Goal: Information Seeking & Learning: Compare options

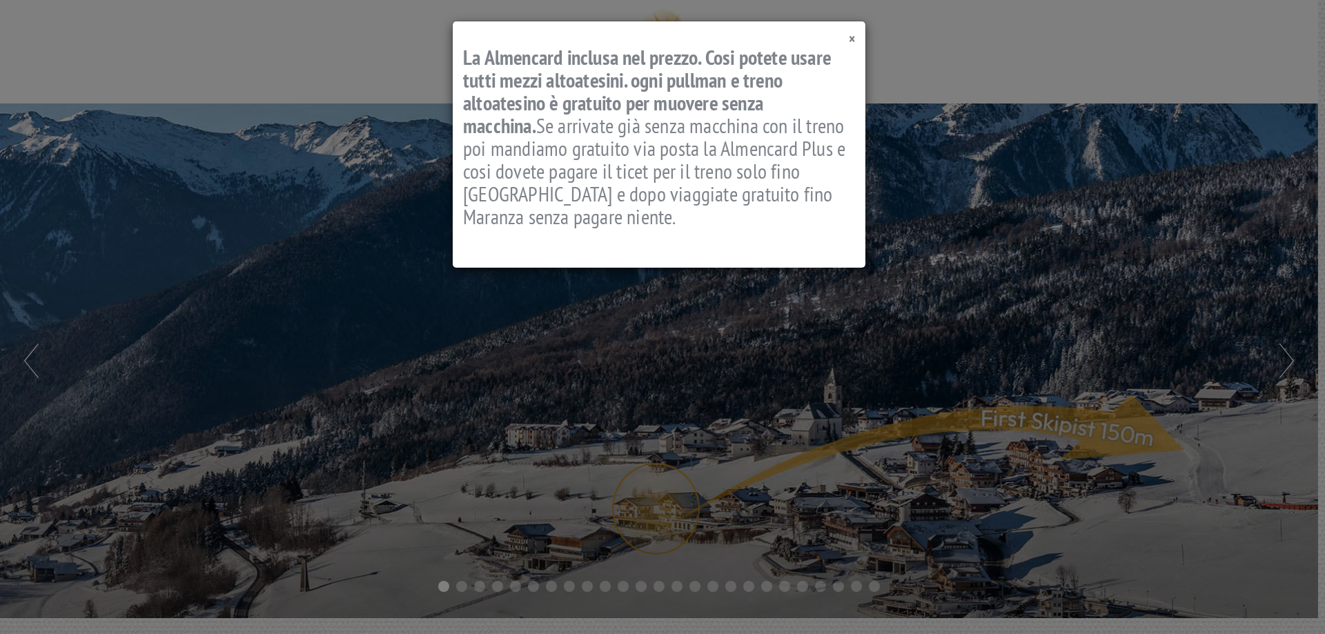
click at [852, 39] on span "×" at bounding box center [852, 39] width 6 height 19
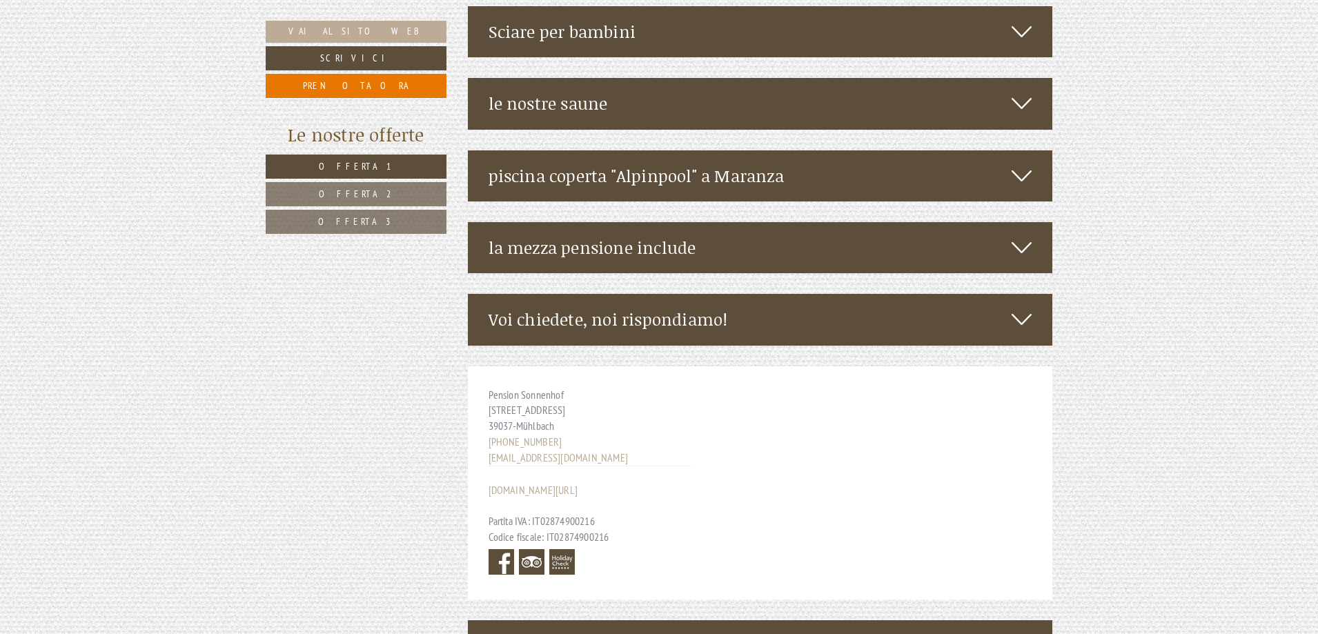
scroll to position [3770, 0]
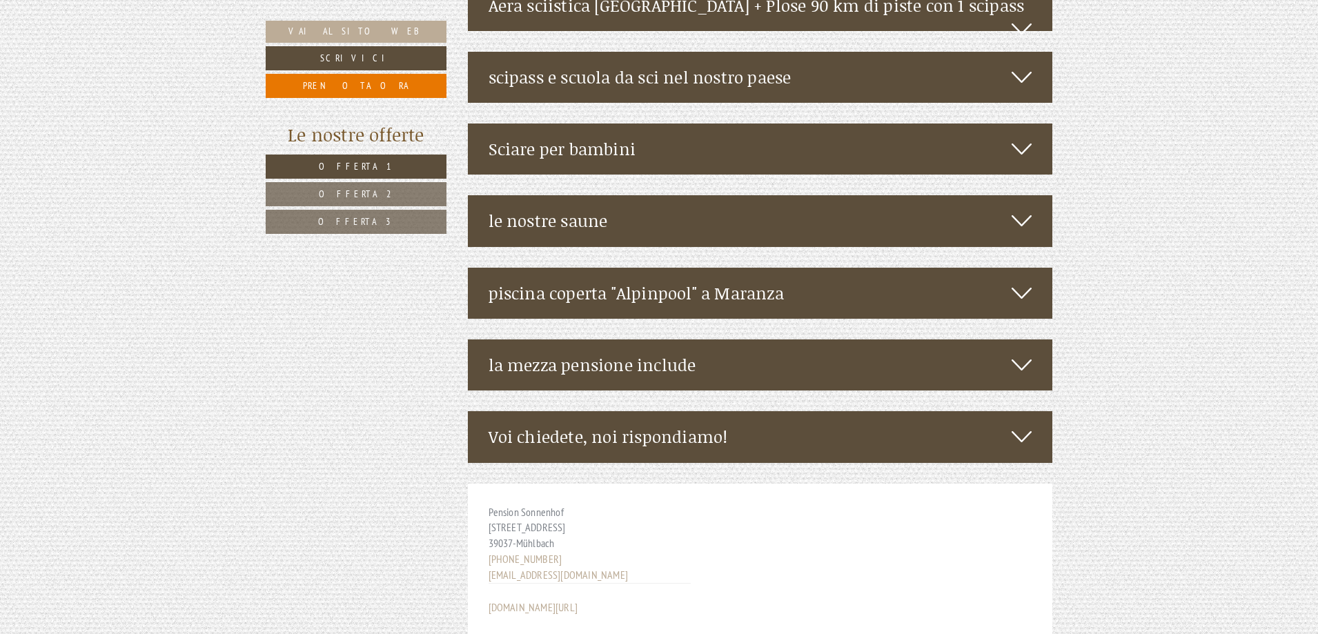
click at [571, 484] on div "Pension Sonnenhof Lindenstraße 10 39037 - Mühlbach +39 0472 520164 info@sonnenh…" at bounding box center [590, 600] width 244 height 233
drag, startPoint x: 573, startPoint y: 370, endPoint x: 499, endPoint y: 353, distance: 75.7
click at [499, 484] on div "Pension Sonnenhof Lindenstraße 10 39037 - Mühlbach +39 0472 520164 info@sonnenh…" at bounding box center [590, 600] width 244 height 233
copy div "Lindenstraße 10 39037 - Mühlbach"
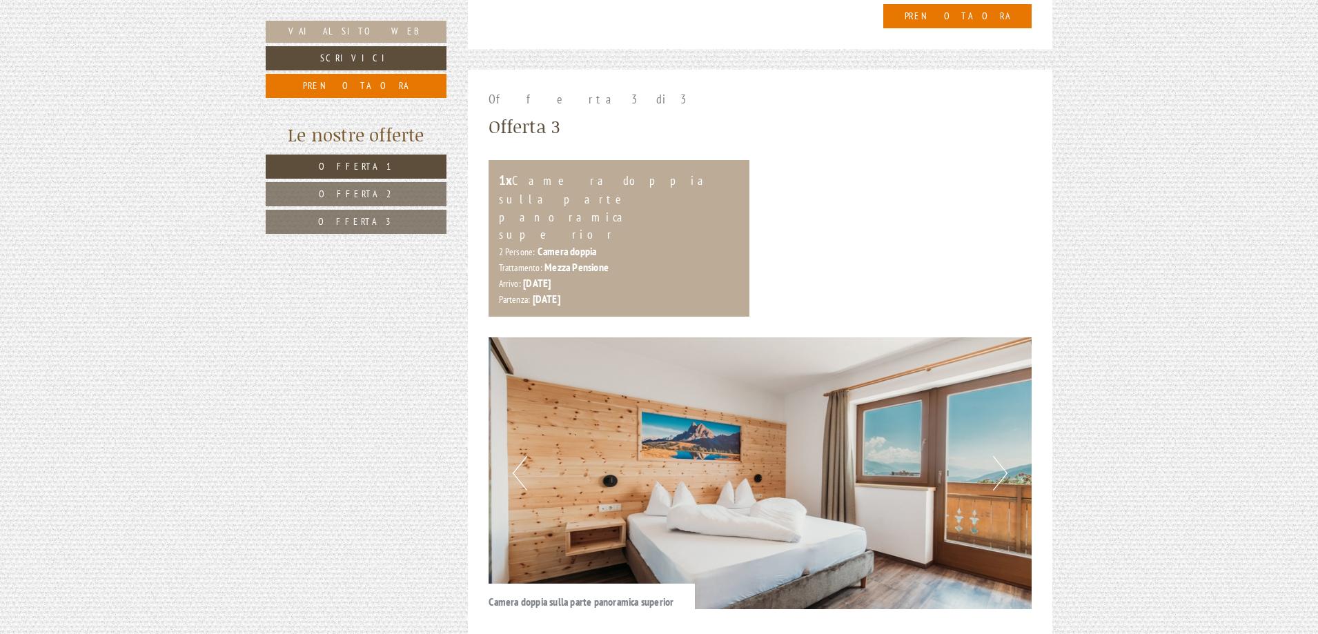
scroll to position [2736, 0]
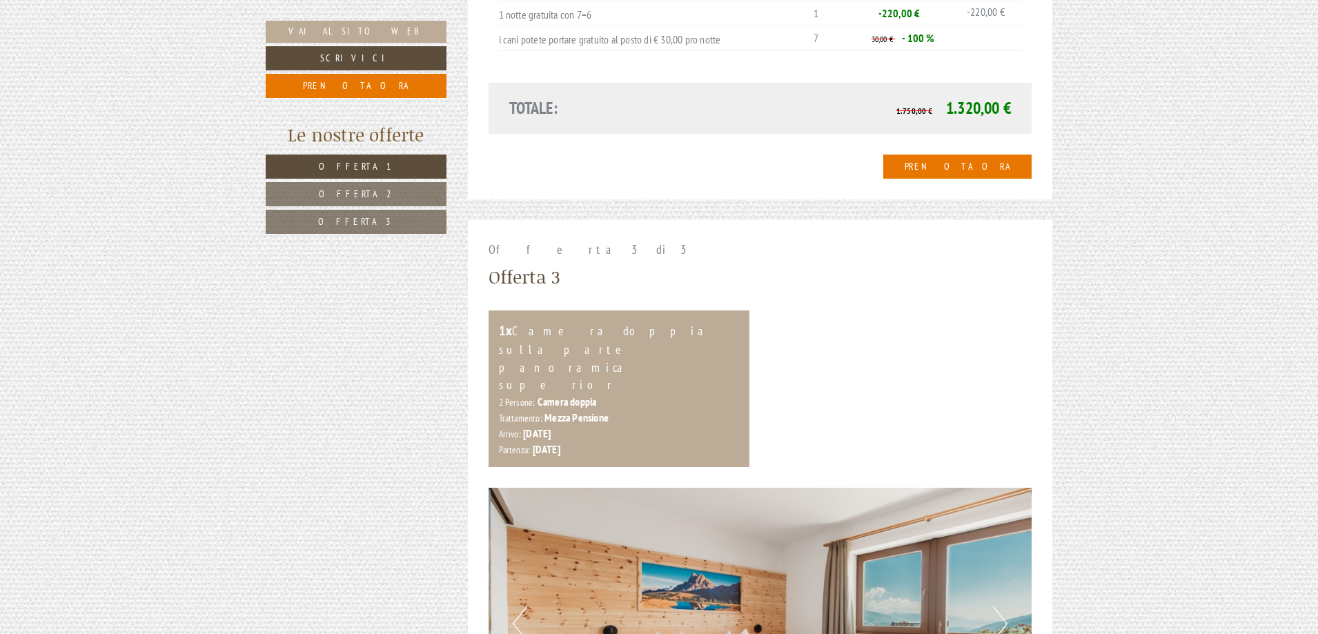
click at [317, 164] on link "Offerta 1" at bounding box center [356, 167] width 181 height 24
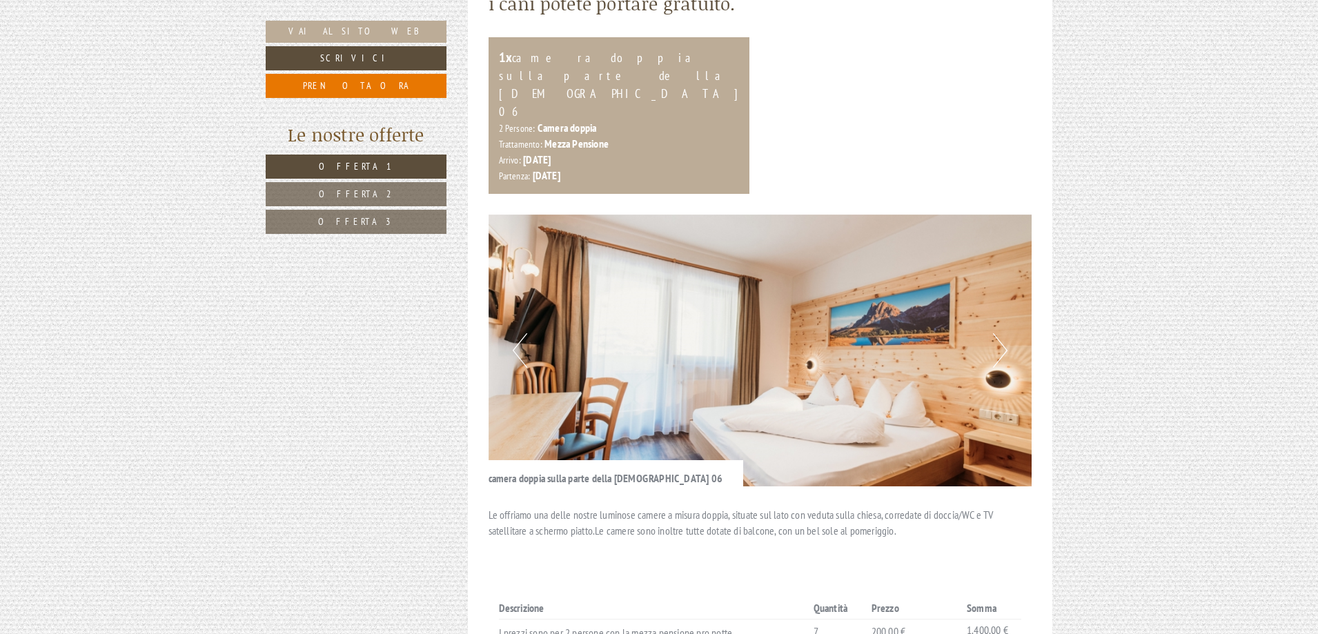
scroll to position [1056, 0]
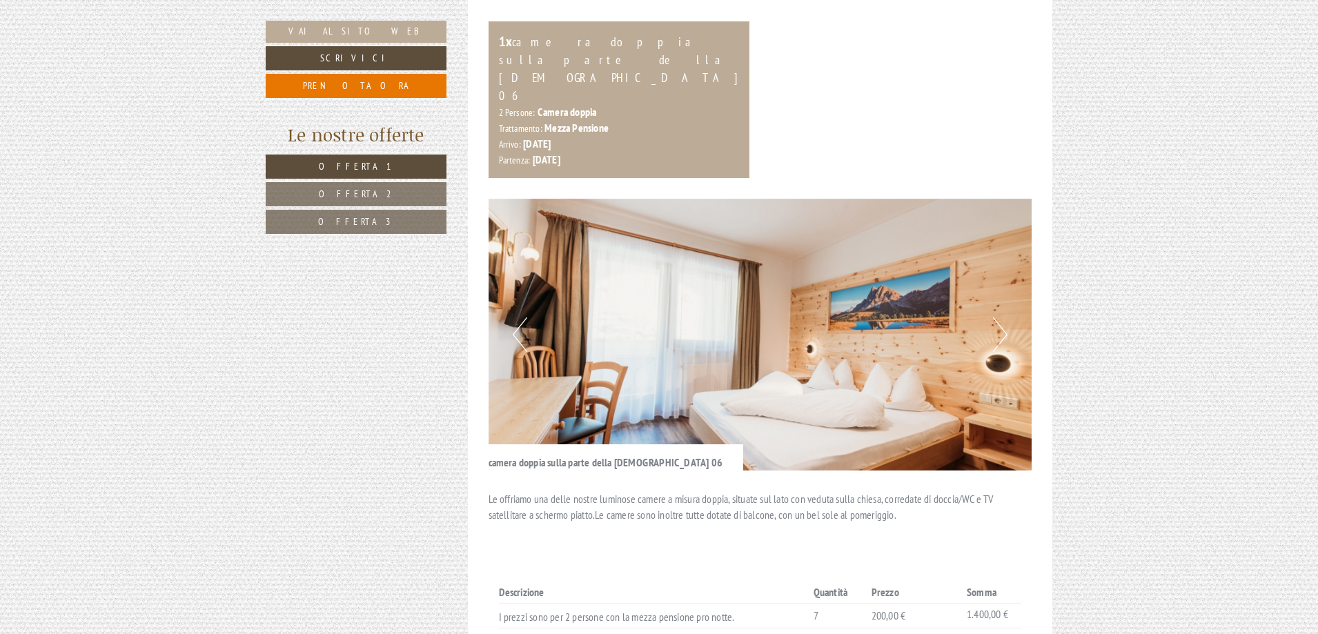
click at [1009, 274] on img at bounding box center [760, 335] width 544 height 272
click at [1004, 317] on button "Next" at bounding box center [1000, 334] width 14 height 34
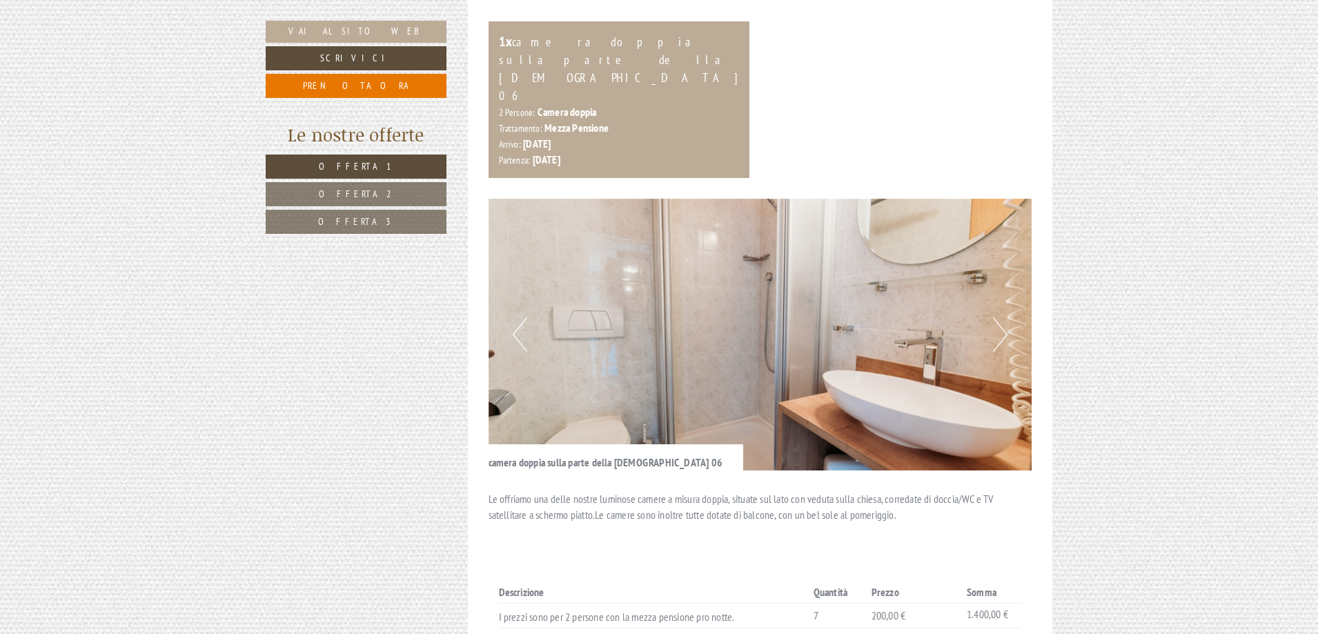
click at [1004, 317] on button "Next" at bounding box center [1000, 334] width 14 height 34
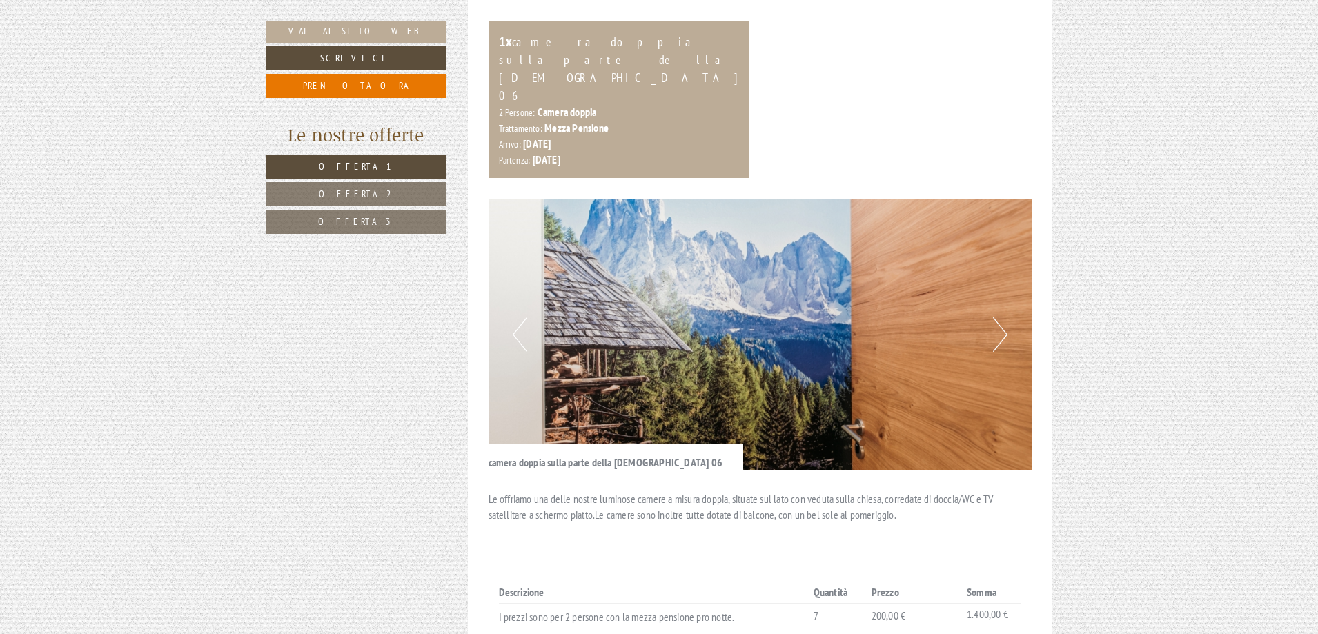
click at [1004, 317] on button "Next" at bounding box center [1000, 334] width 14 height 34
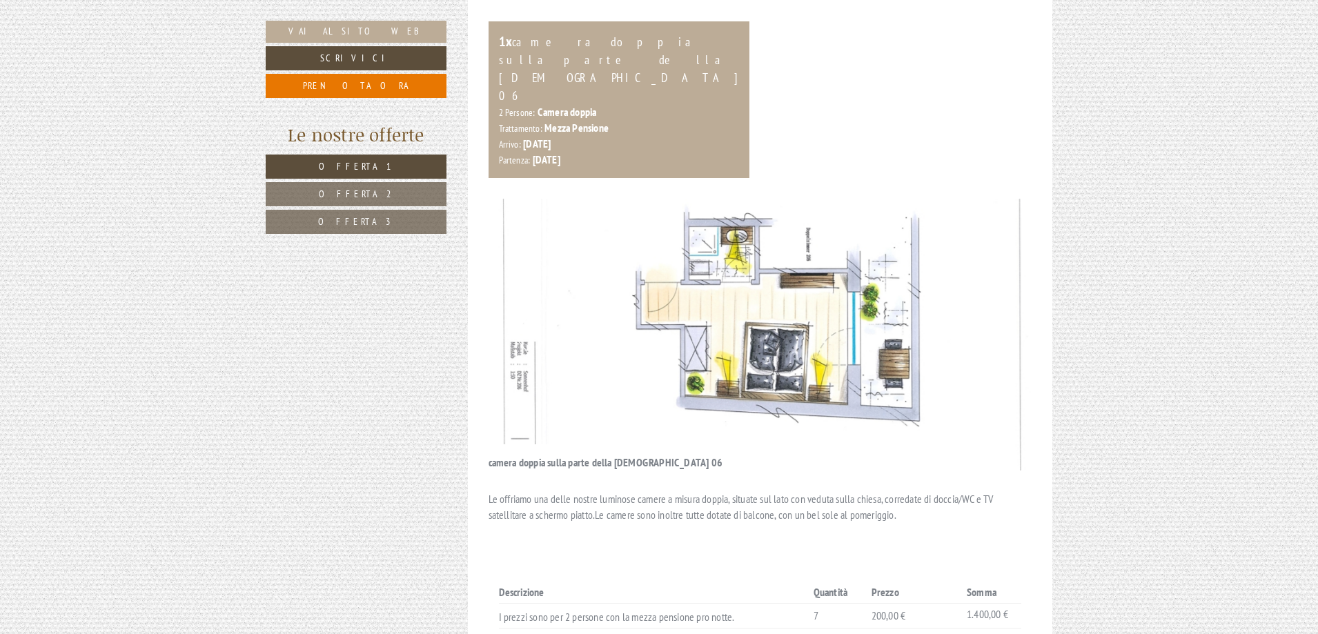
click at [1004, 317] on button "Next" at bounding box center [1000, 334] width 14 height 34
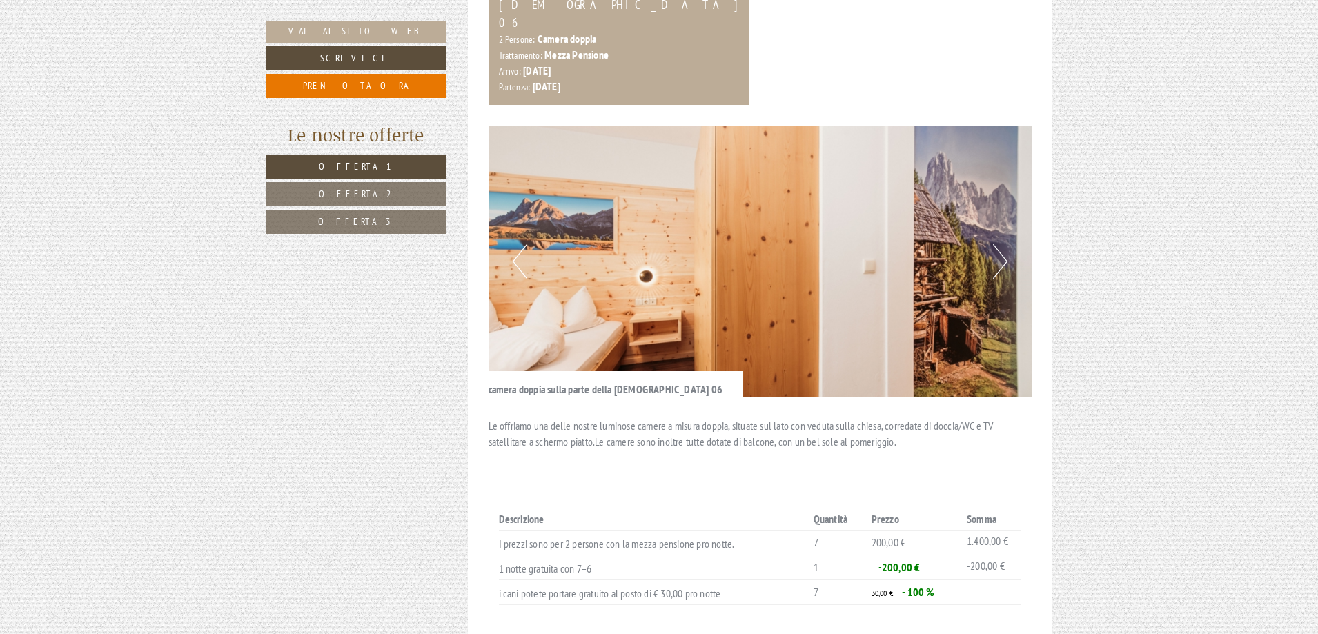
scroll to position [1194, 0]
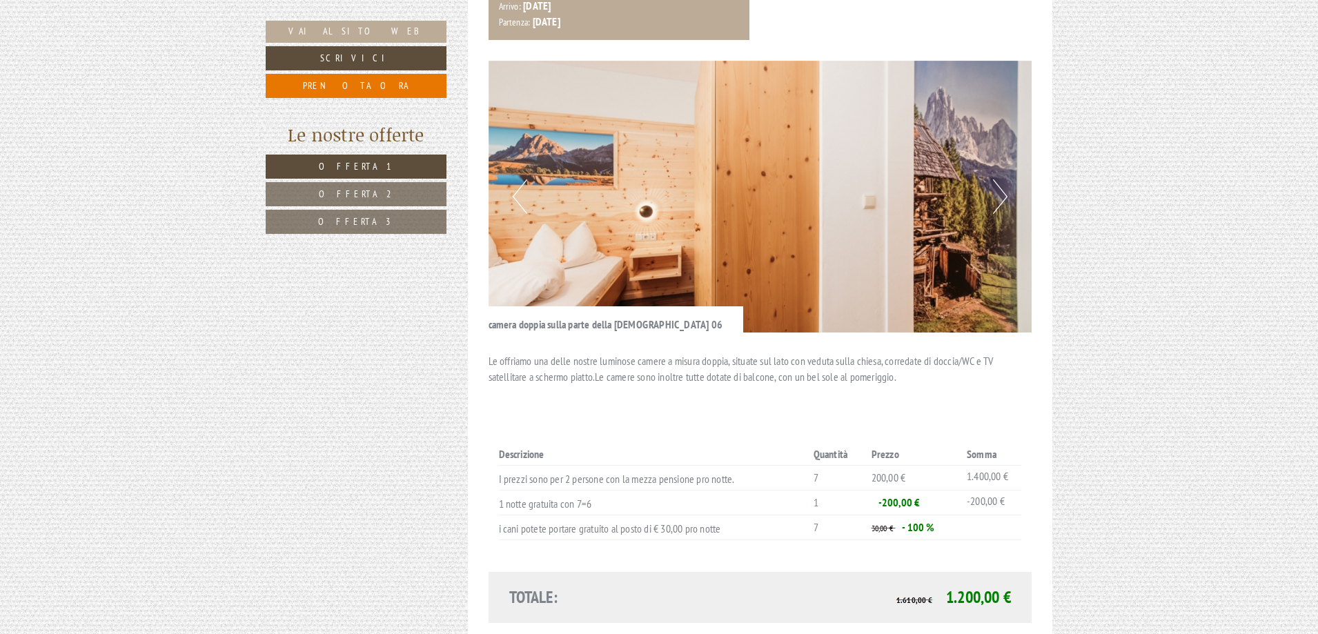
click at [353, 185] on link "Offerta 2" at bounding box center [356, 194] width 181 height 24
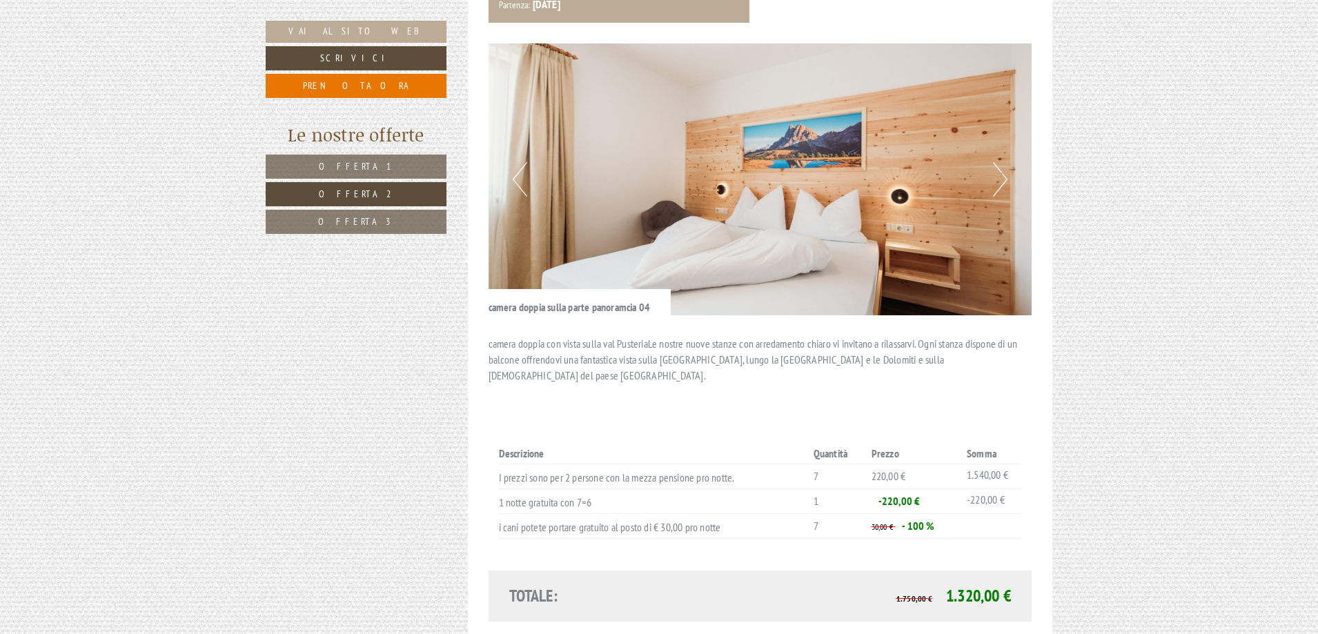
scroll to position [1125, 0]
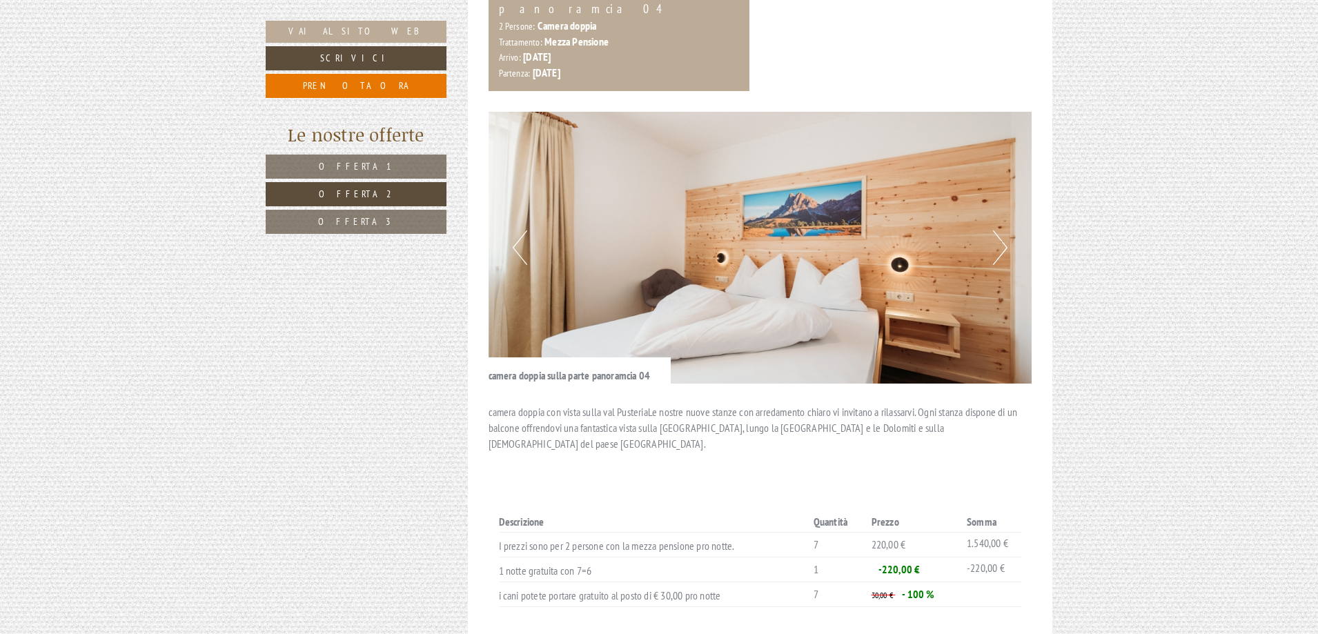
click at [1000, 230] on button "Next" at bounding box center [1000, 247] width 14 height 34
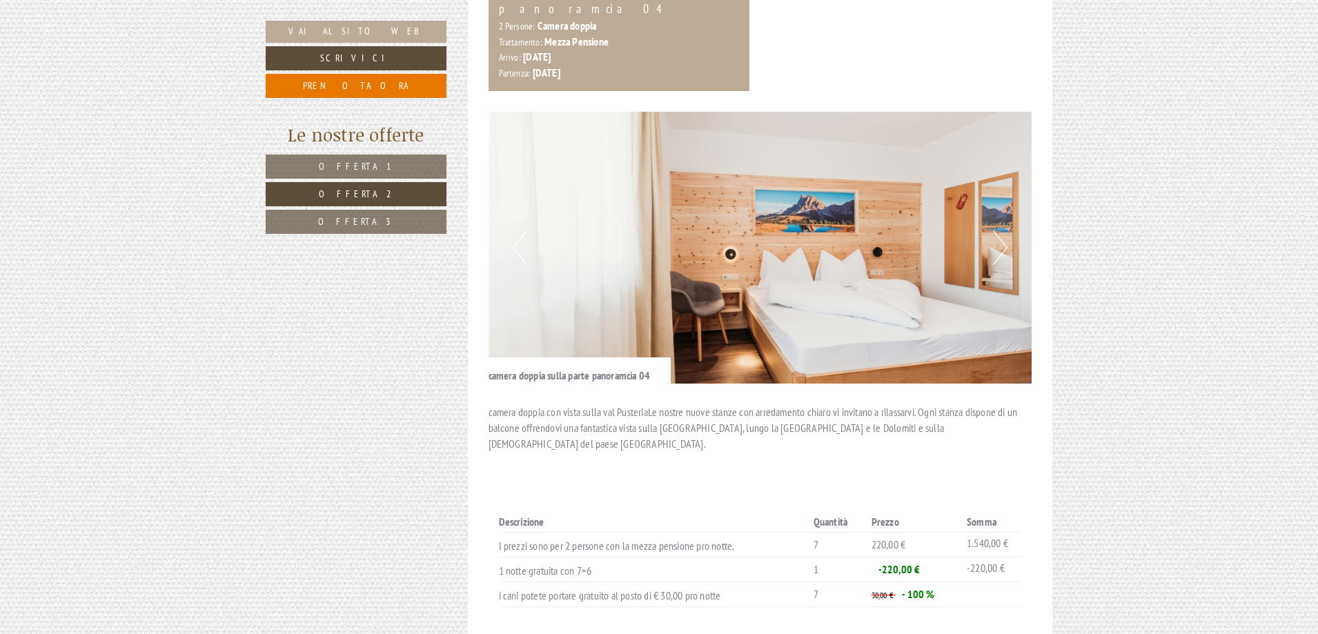
click at [1000, 230] on button "Next" at bounding box center [1000, 247] width 14 height 34
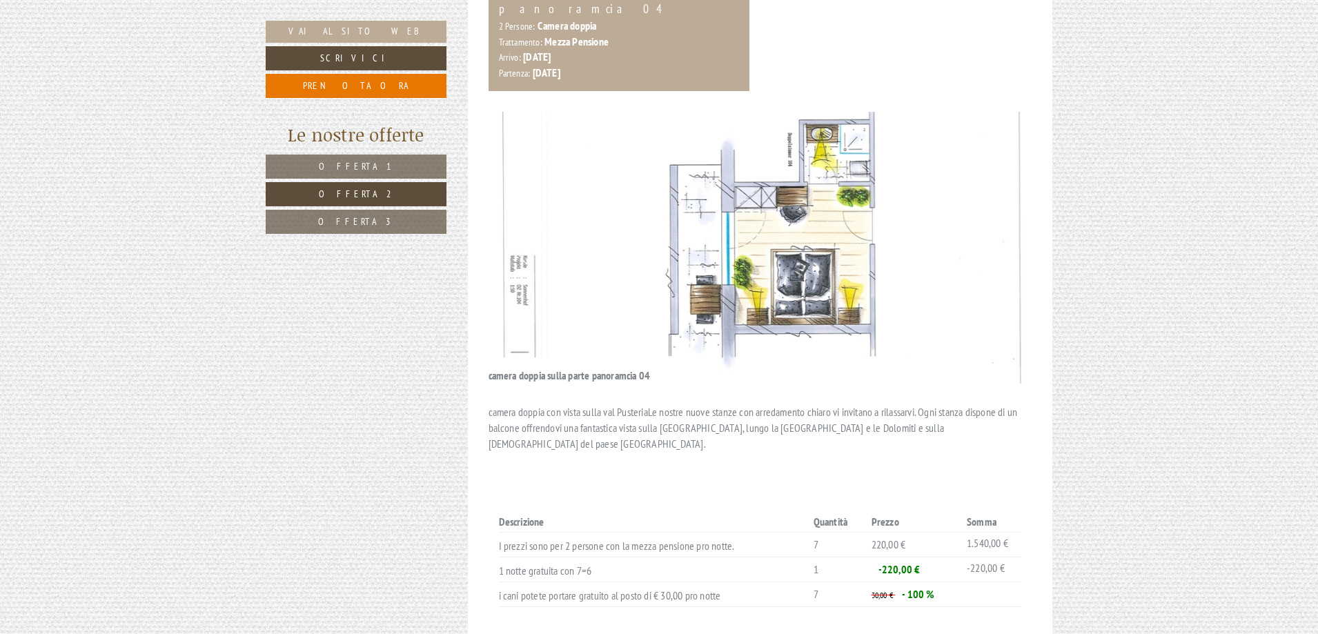
click at [1000, 230] on button "Next" at bounding box center [1000, 247] width 14 height 34
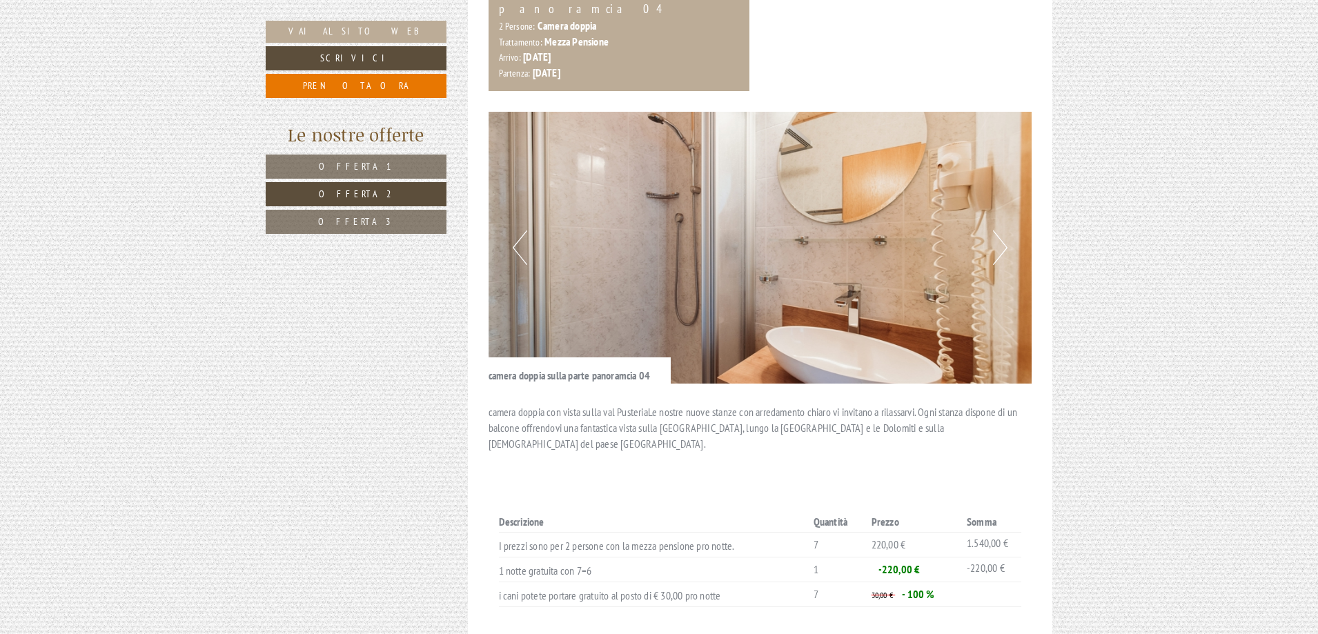
click at [1000, 230] on button "Next" at bounding box center [1000, 247] width 14 height 34
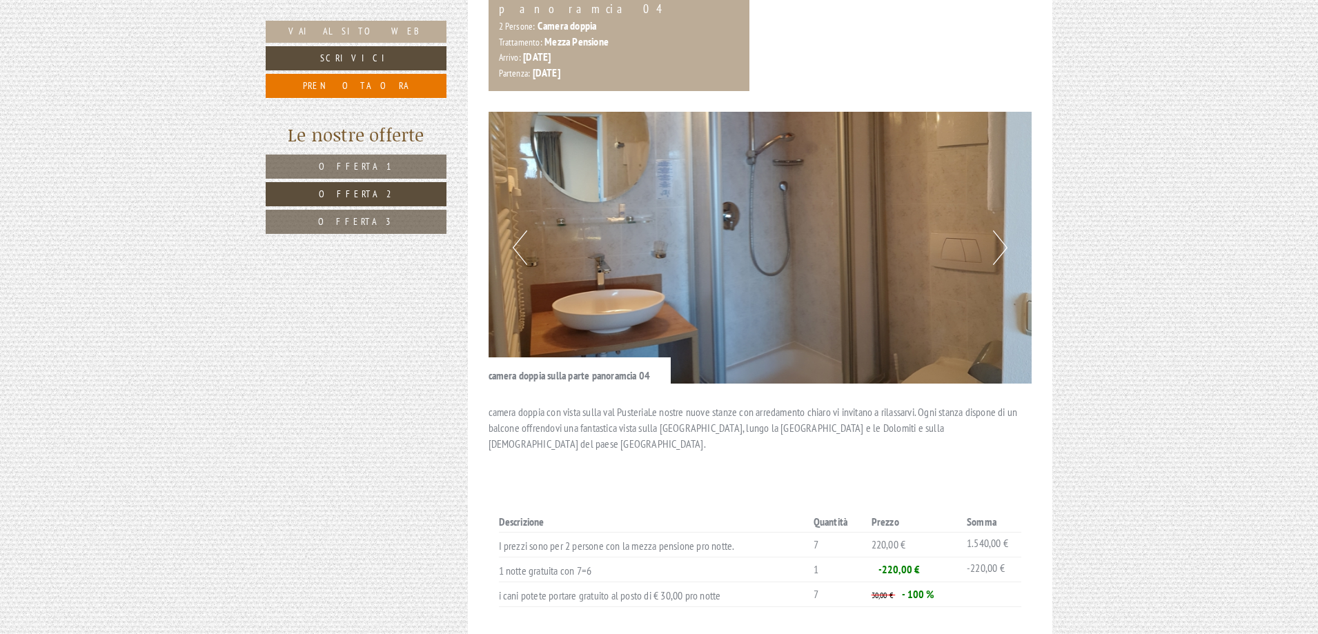
click at [433, 226] on link "Offerta 3" at bounding box center [356, 222] width 181 height 24
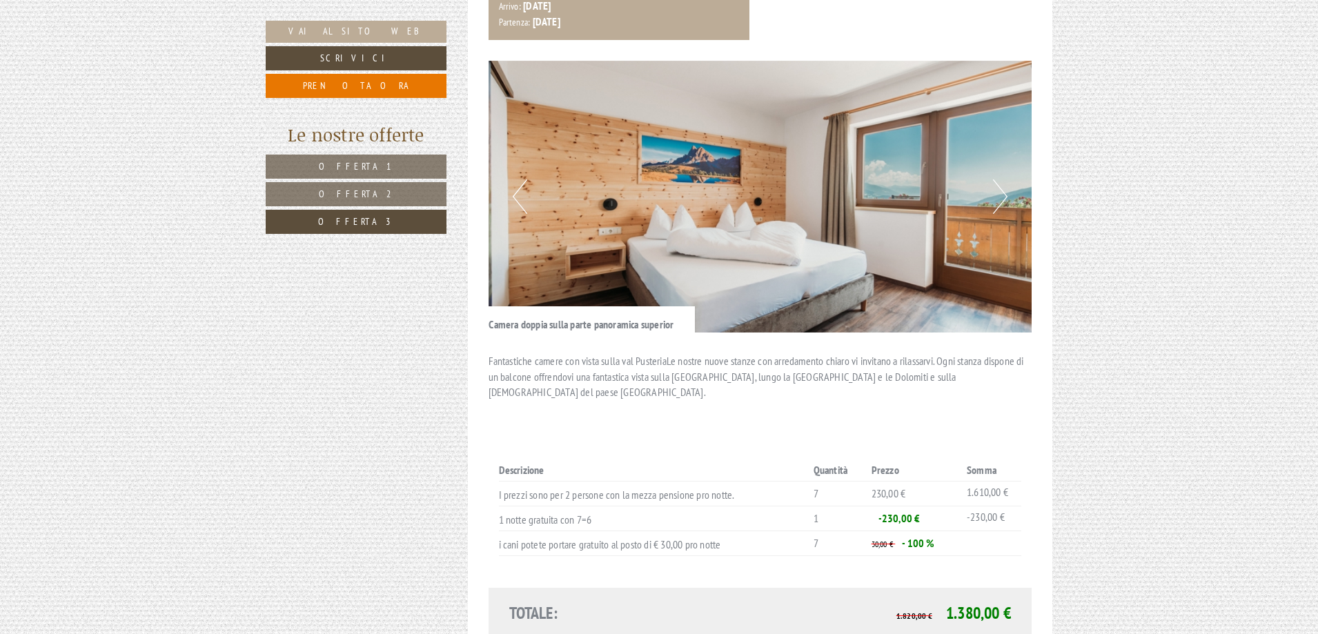
scroll to position [1263, 0]
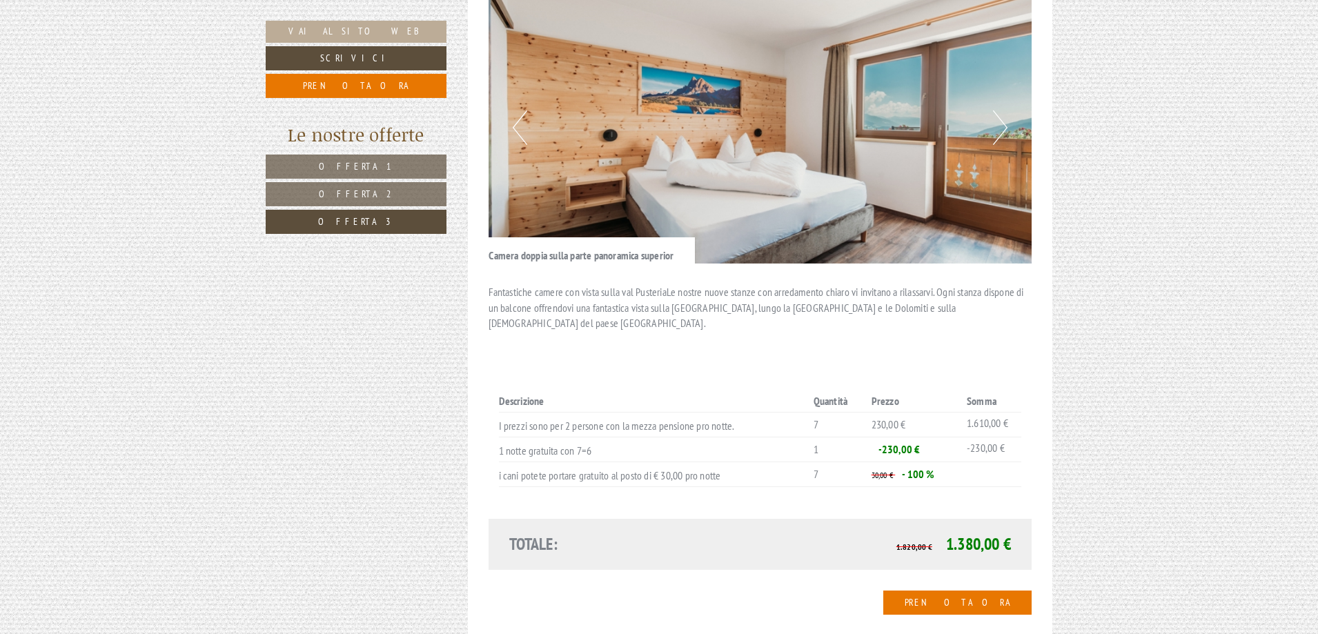
click at [999, 110] on button "Next" at bounding box center [1000, 127] width 14 height 34
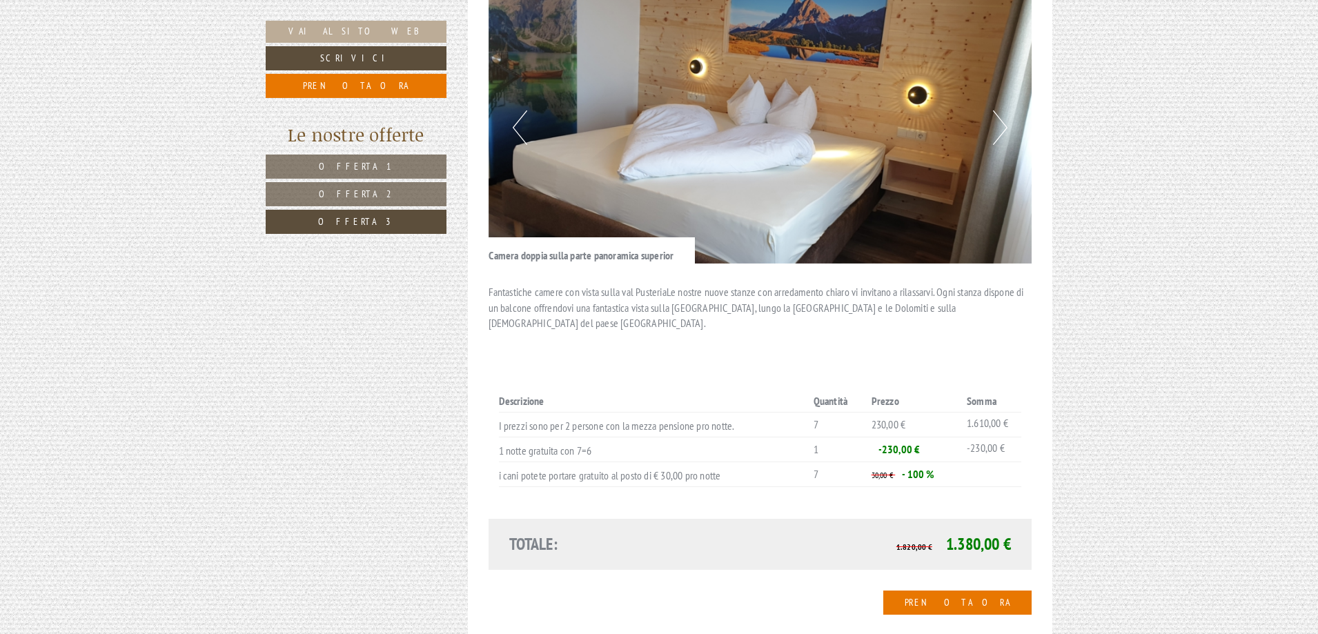
click at [999, 110] on button "Next" at bounding box center [1000, 127] width 14 height 34
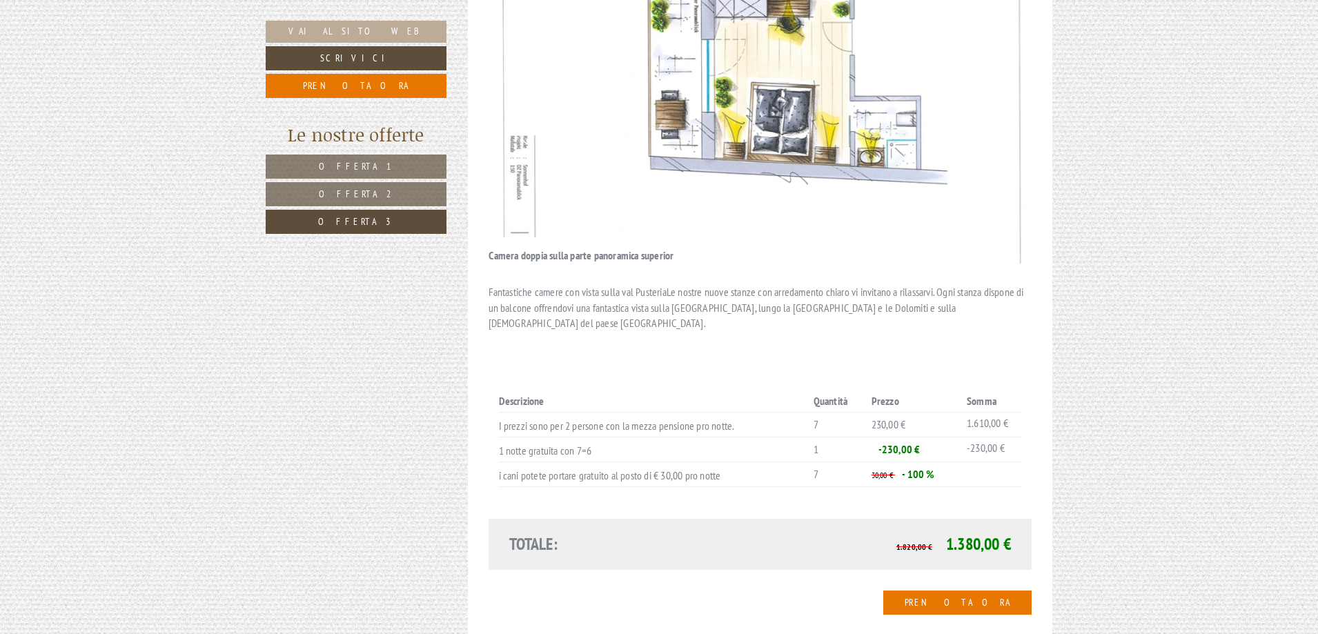
click at [999, 110] on button "Next" at bounding box center [1000, 127] width 14 height 34
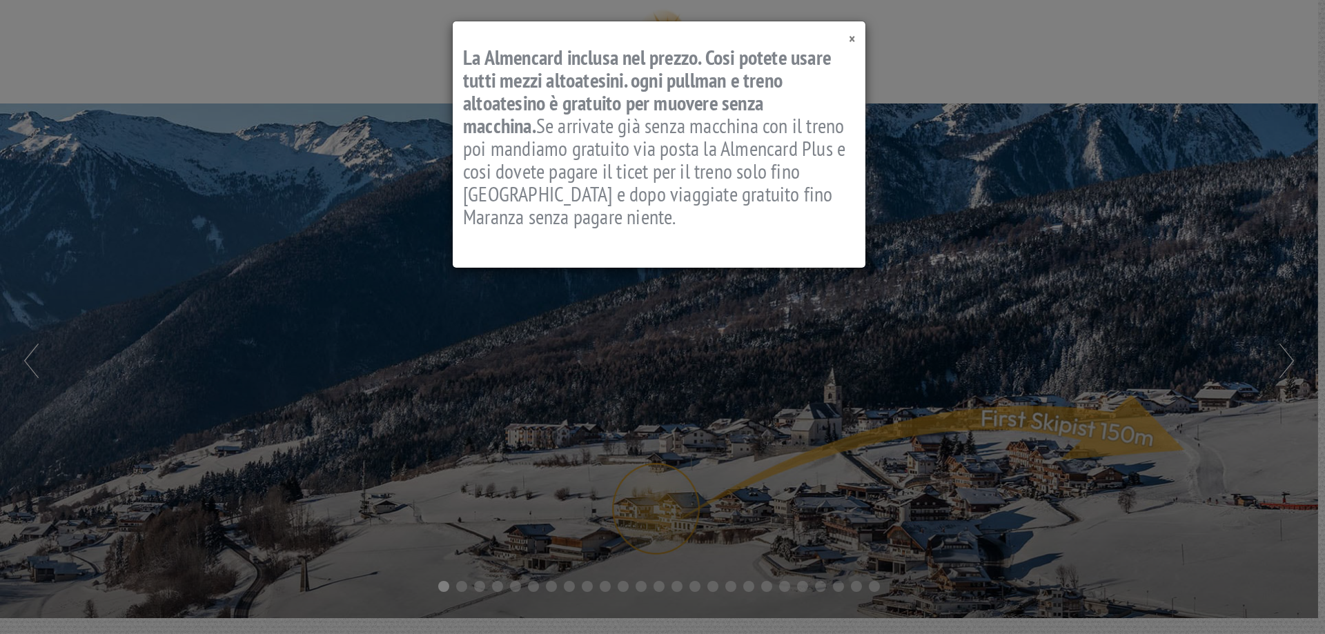
click at [851, 37] on span "×" at bounding box center [852, 39] width 6 height 19
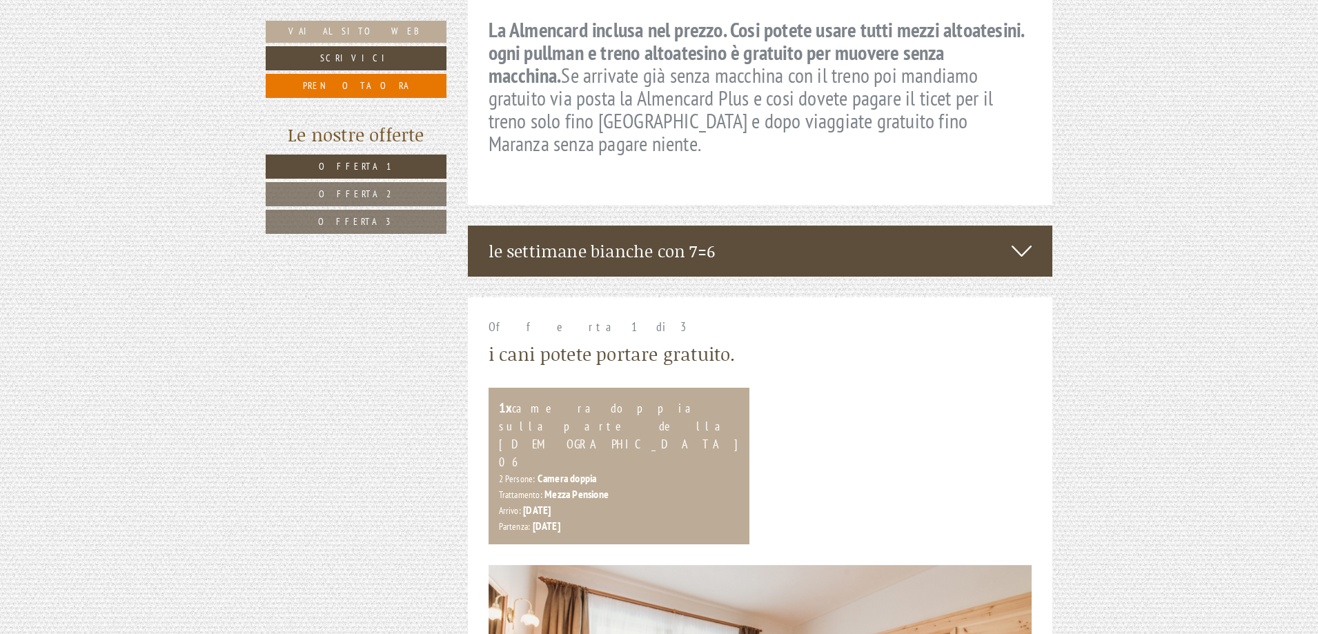
scroll to position [687, 0]
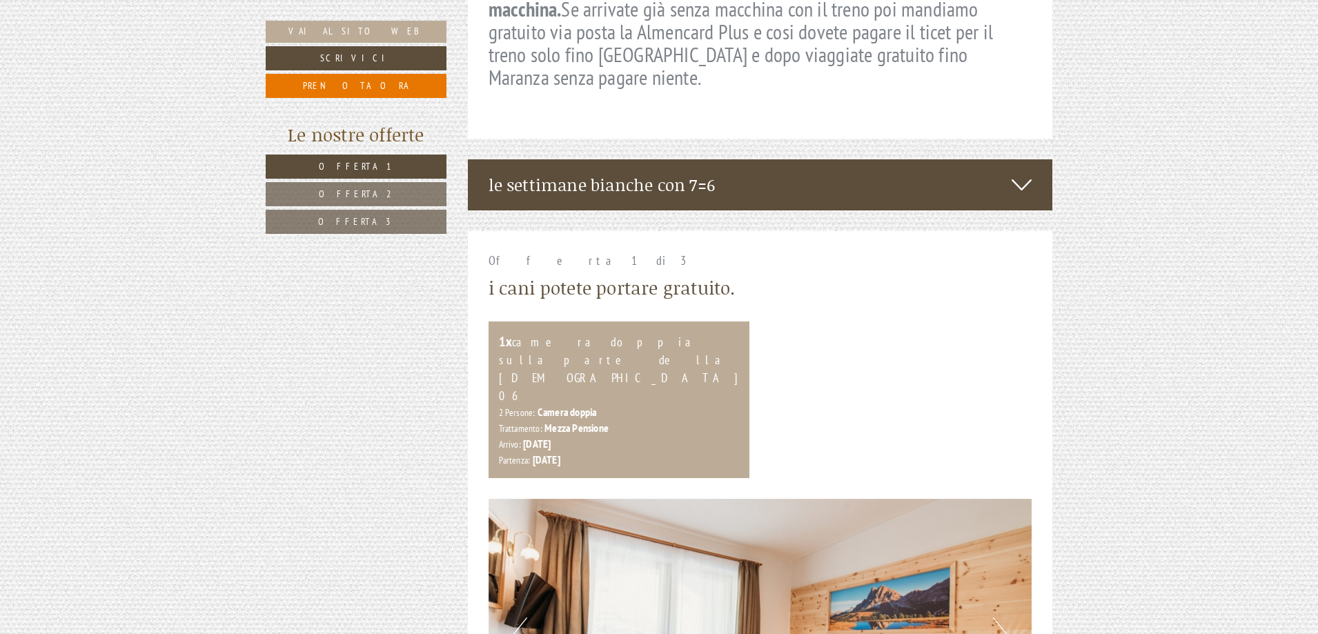
click at [428, 228] on link "Offerta 3" at bounding box center [356, 222] width 181 height 24
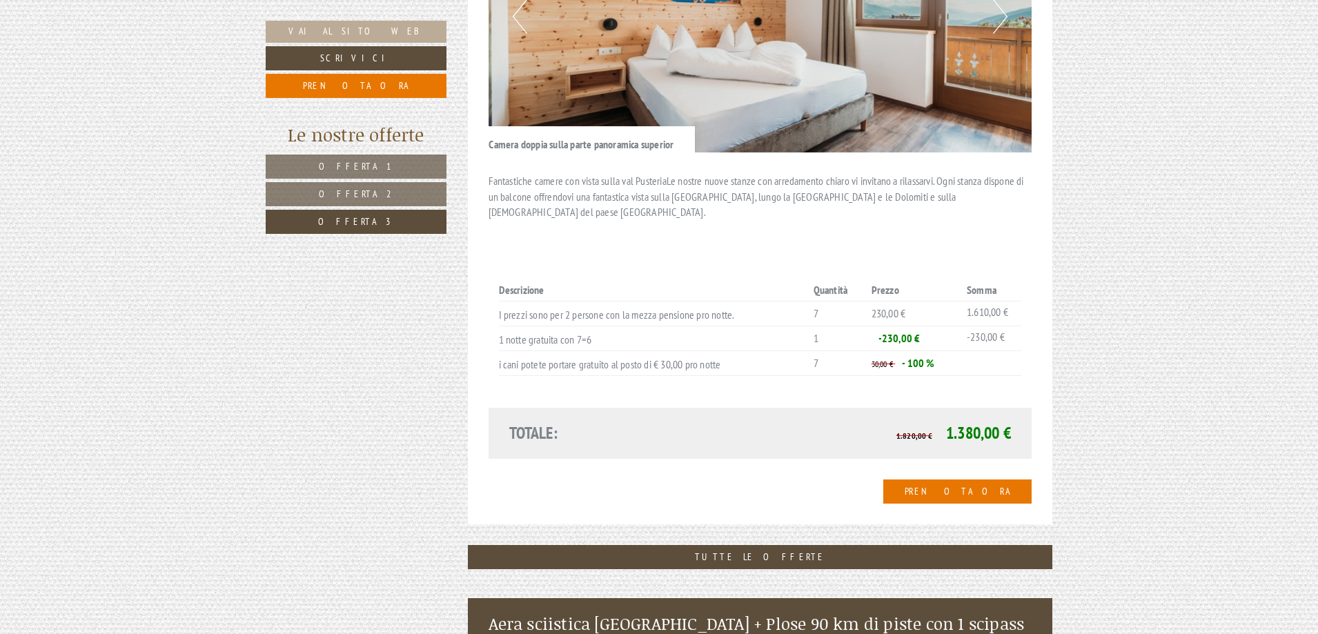
scroll to position [1401, 0]
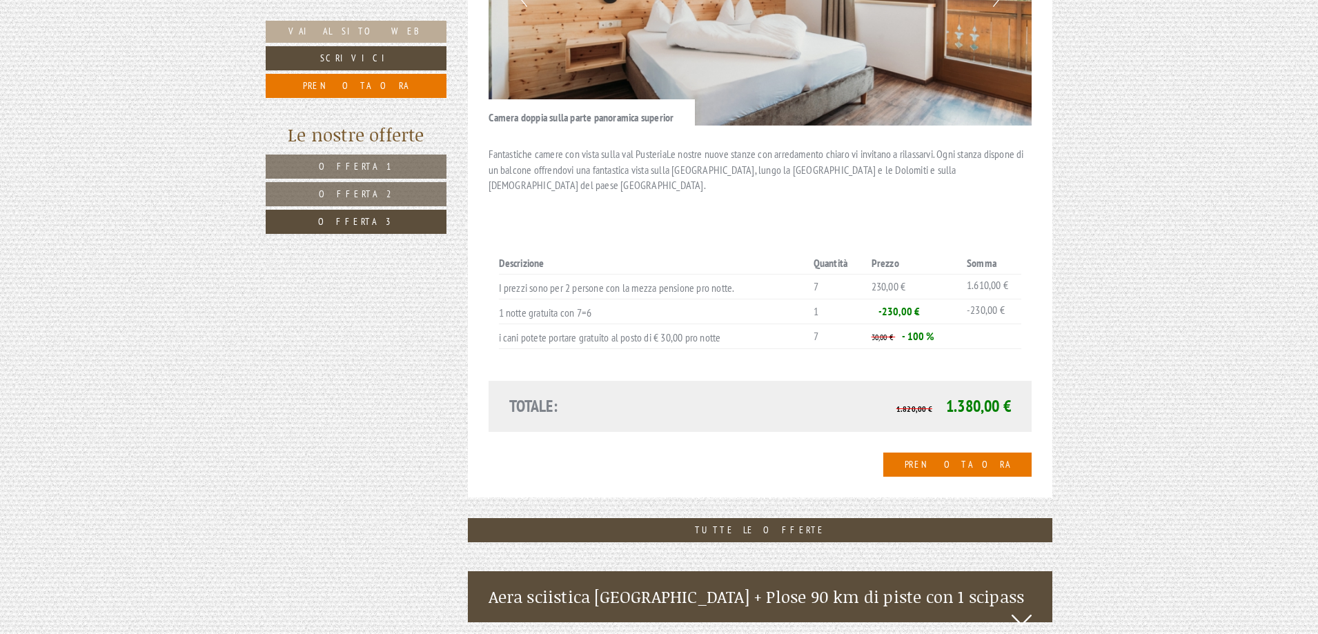
click at [315, 202] on link "Offerta 2" at bounding box center [356, 194] width 181 height 24
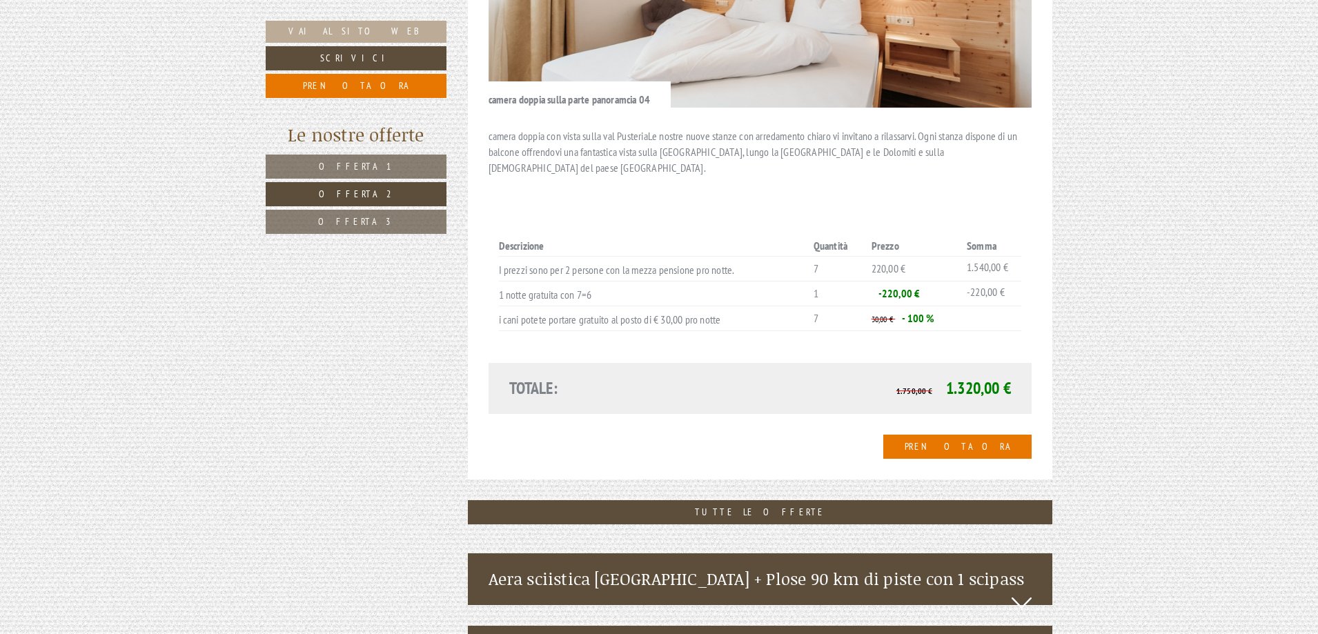
click at [315, 166] on link "Offerta 1" at bounding box center [356, 167] width 181 height 24
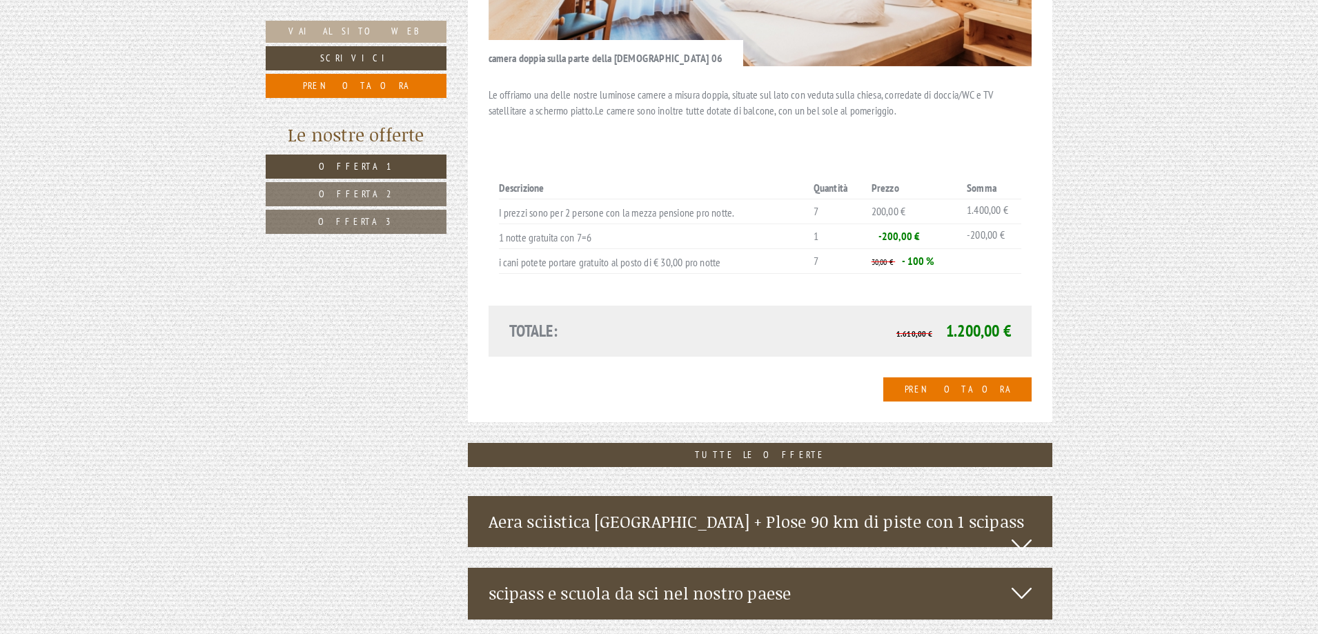
scroll to position [1470, 0]
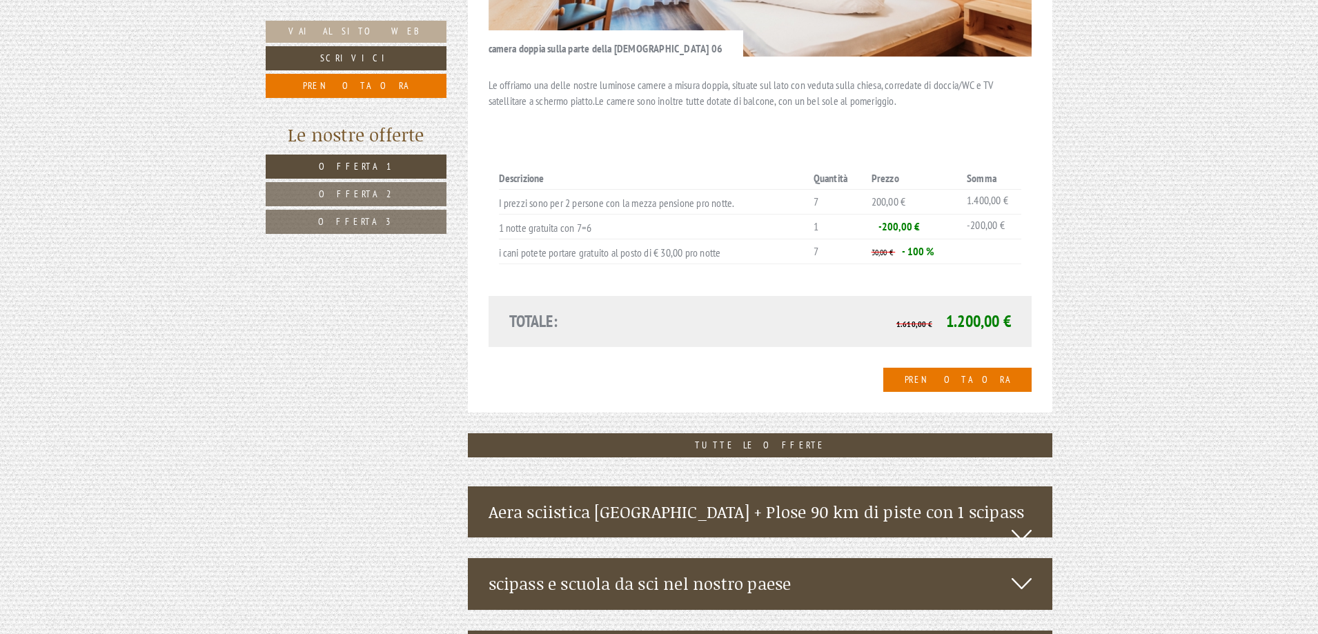
click at [368, 214] on link "Offerta 3" at bounding box center [356, 222] width 181 height 24
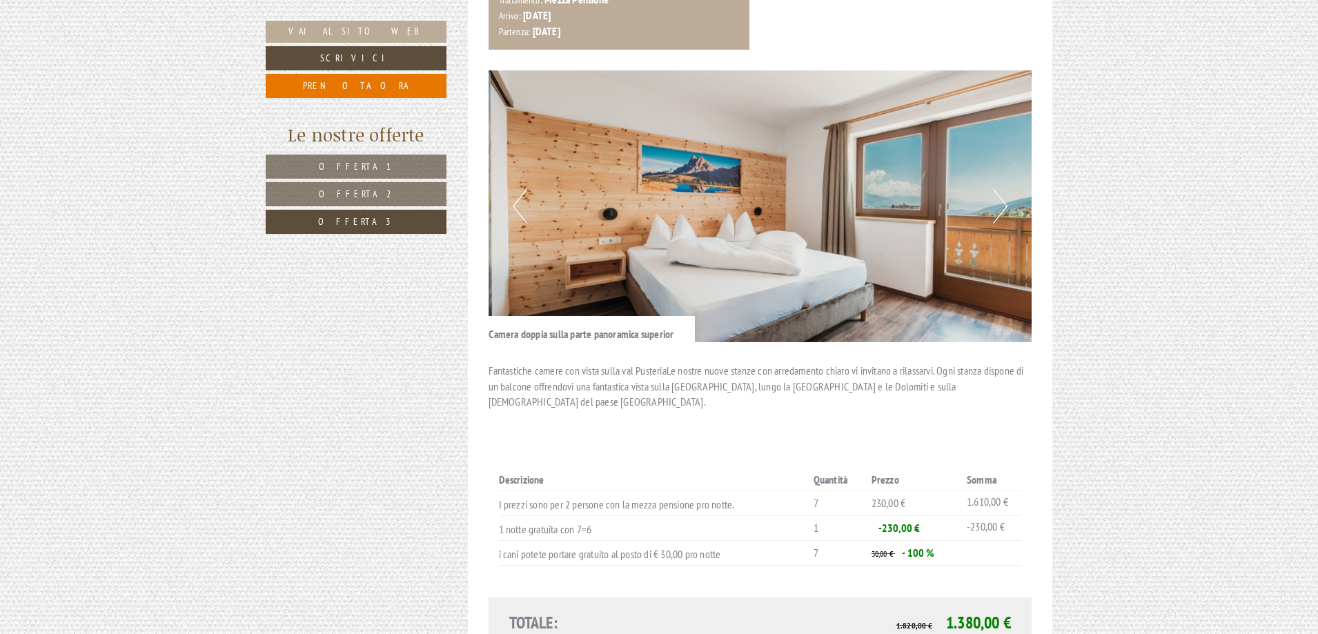
scroll to position [1332, 0]
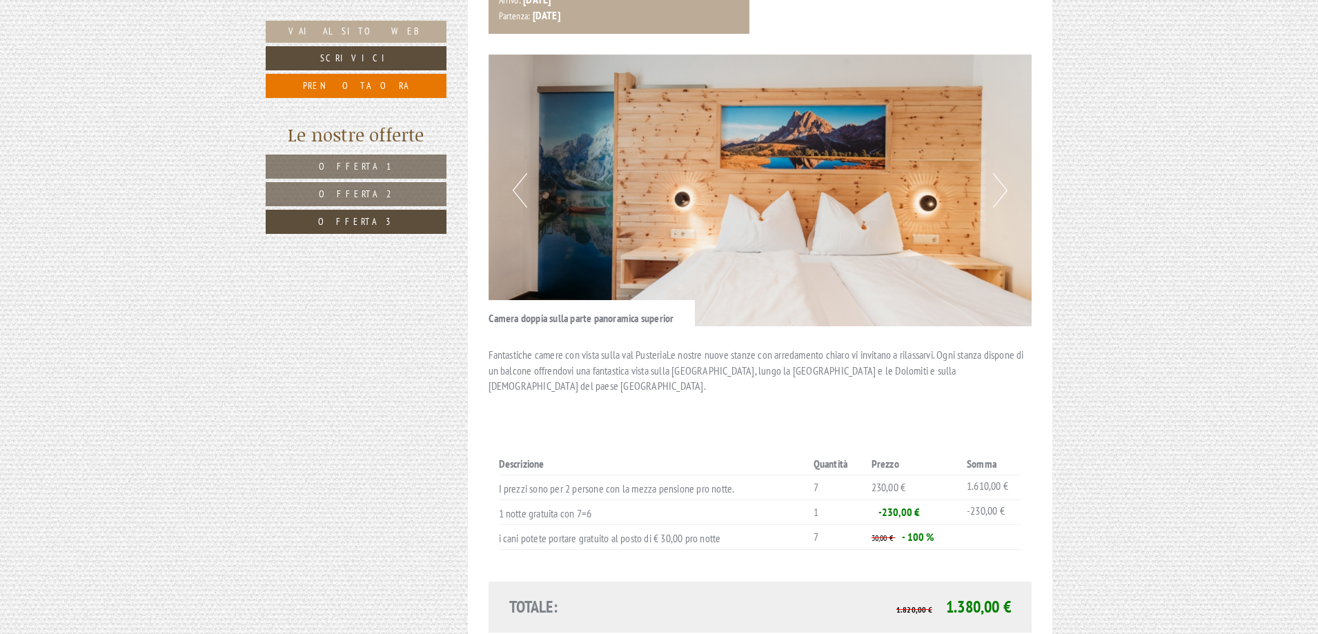
scroll to position [1056, 0]
